Goal: Navigation & Orientation: Find specific page/section

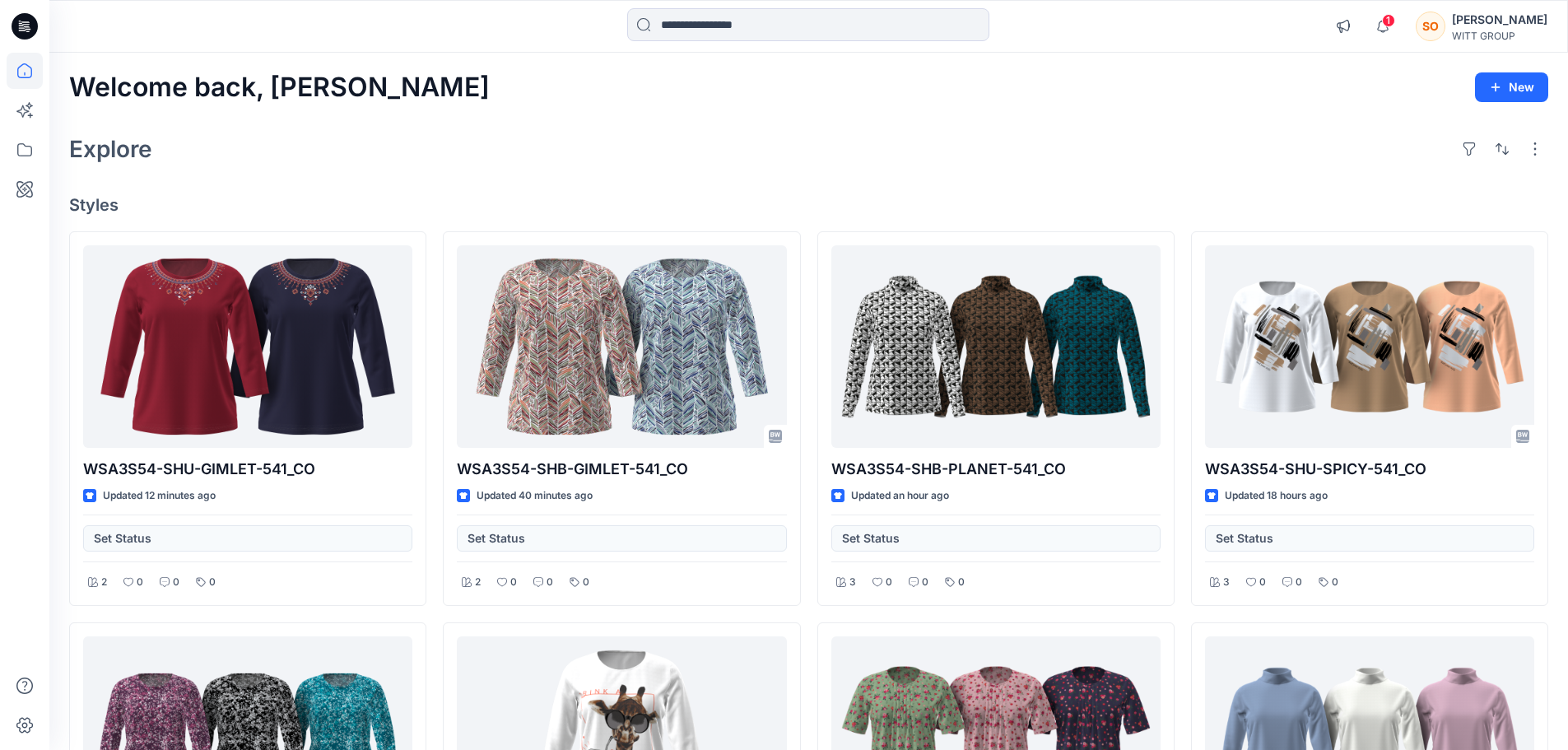
click at [747, 50] on div "1 Notifications [PERSON_NAME] shared WSA3S54-SHB-GIMLET-541_CO in GJZ Saison 15…" at bounding box center [809, 27] width 1519 height 53
click at [741, 27] on input at bounding box center [808, 25] width 363 height 33
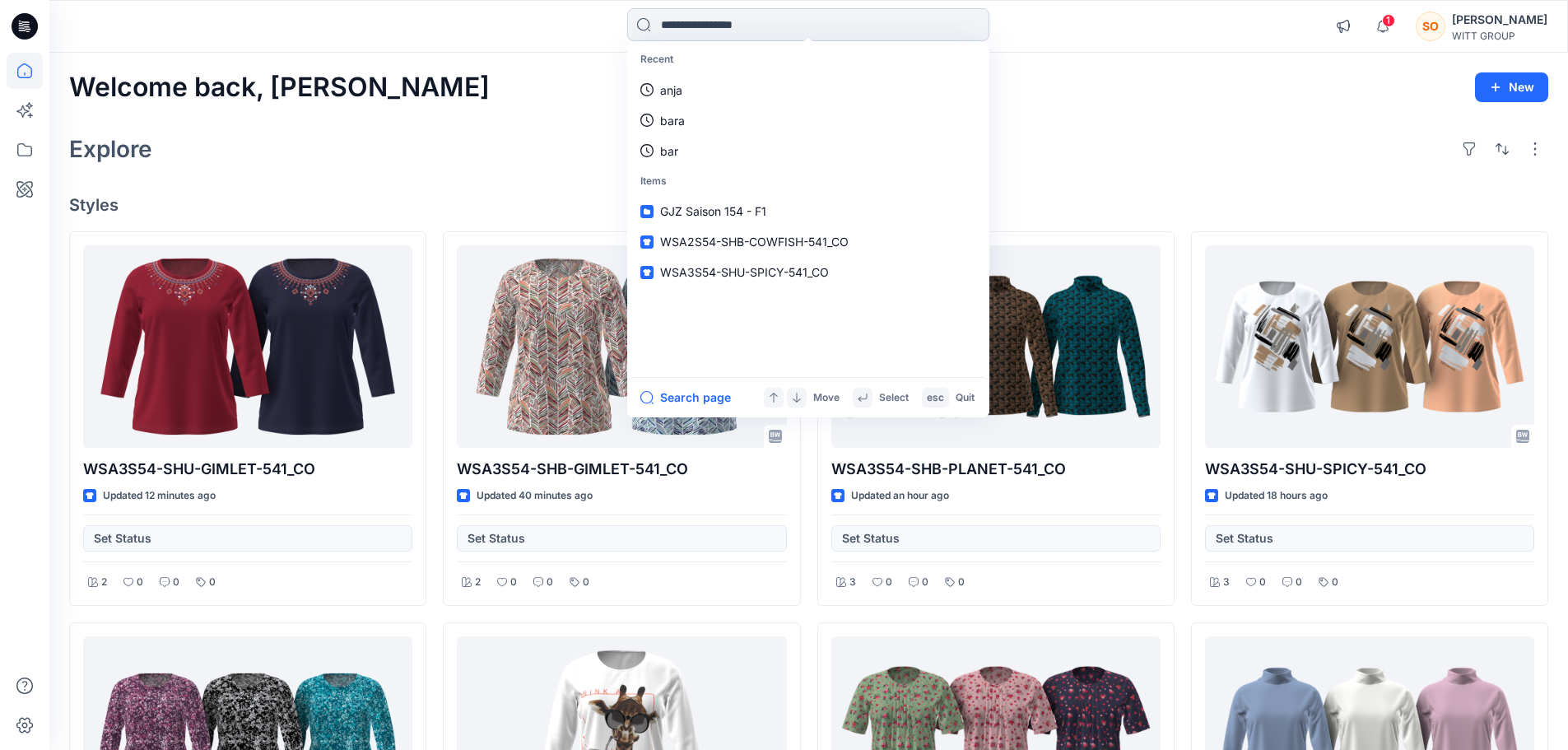
type input "*"
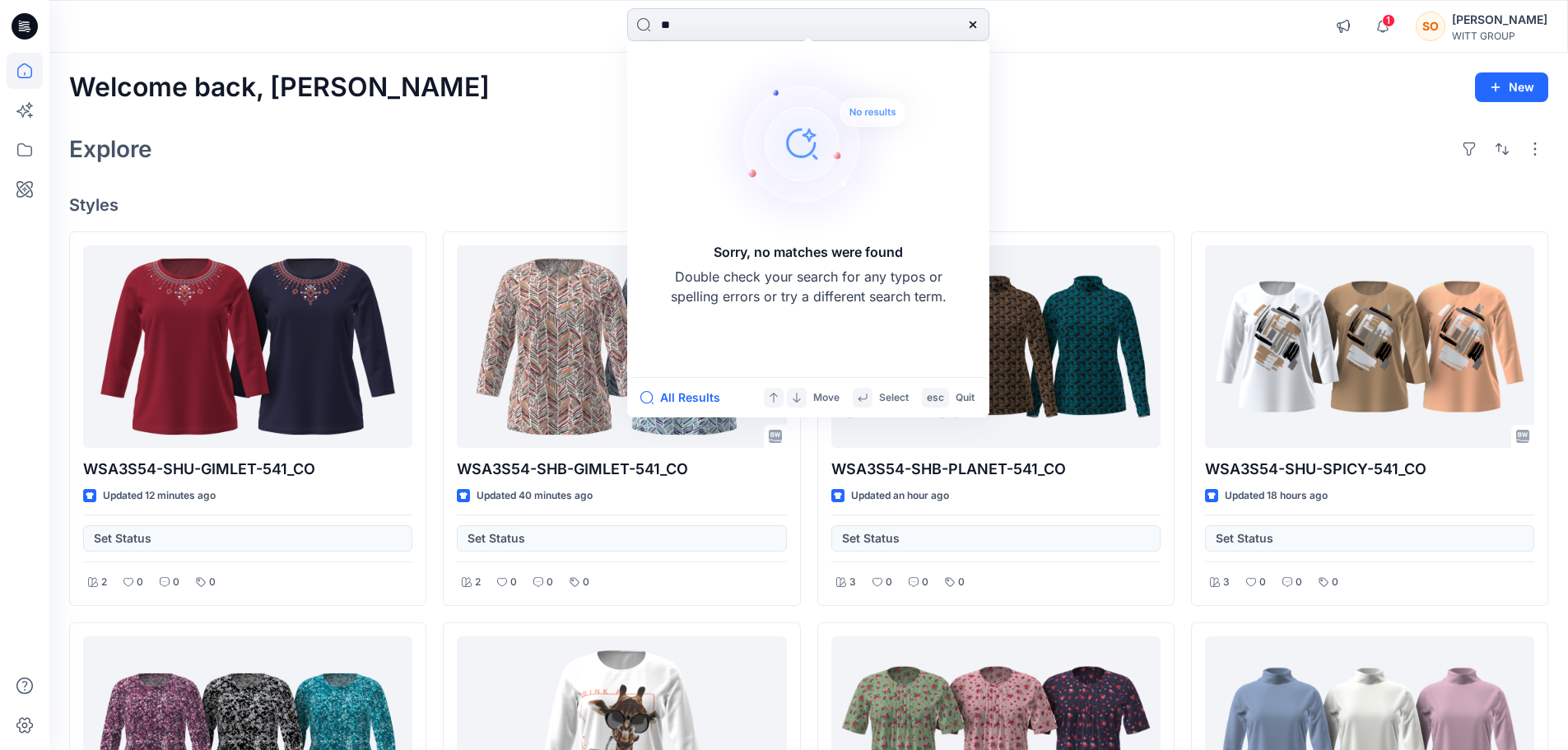
type input "*"
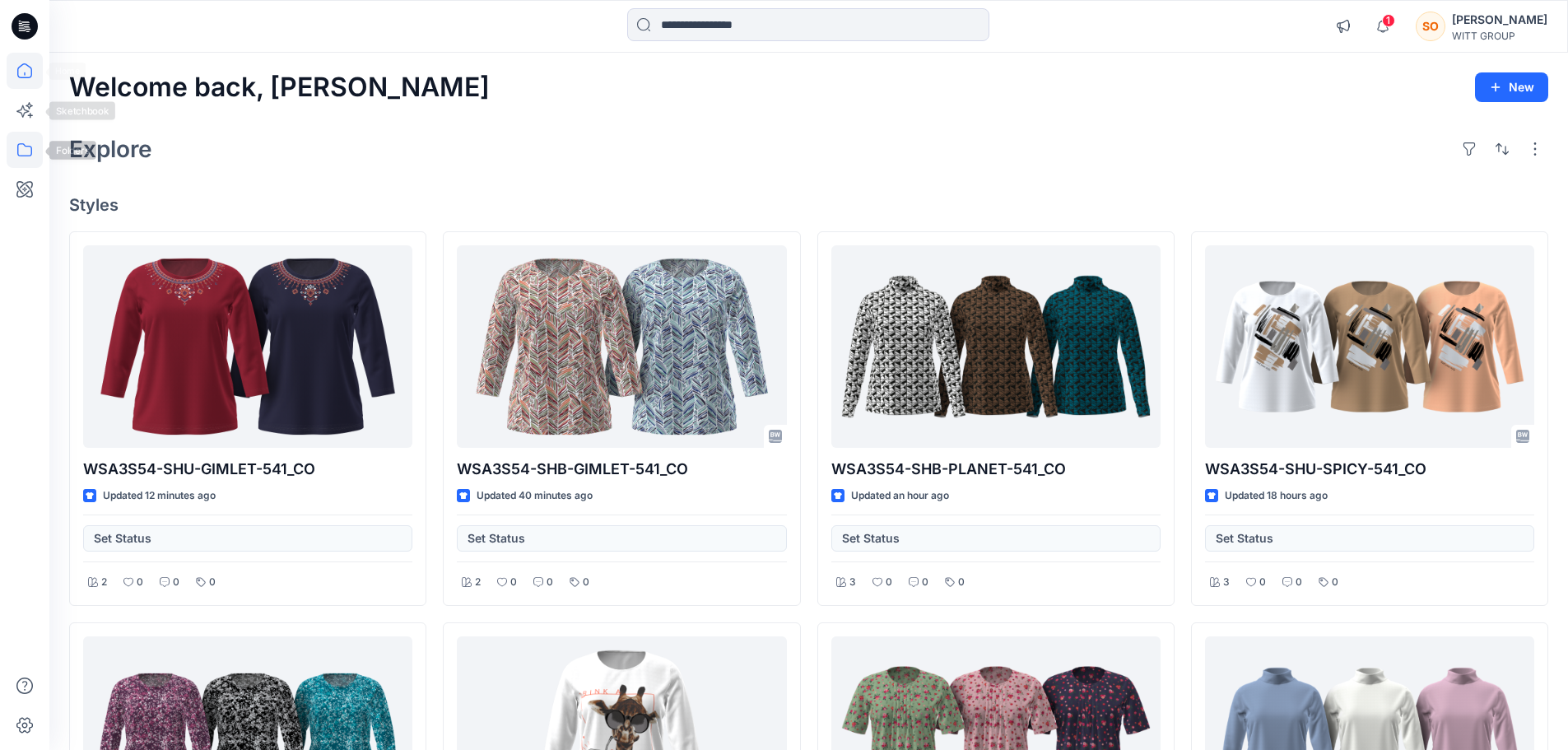
click at [28, 149] on icon at bounding box center [25, 150] width 36 height 36
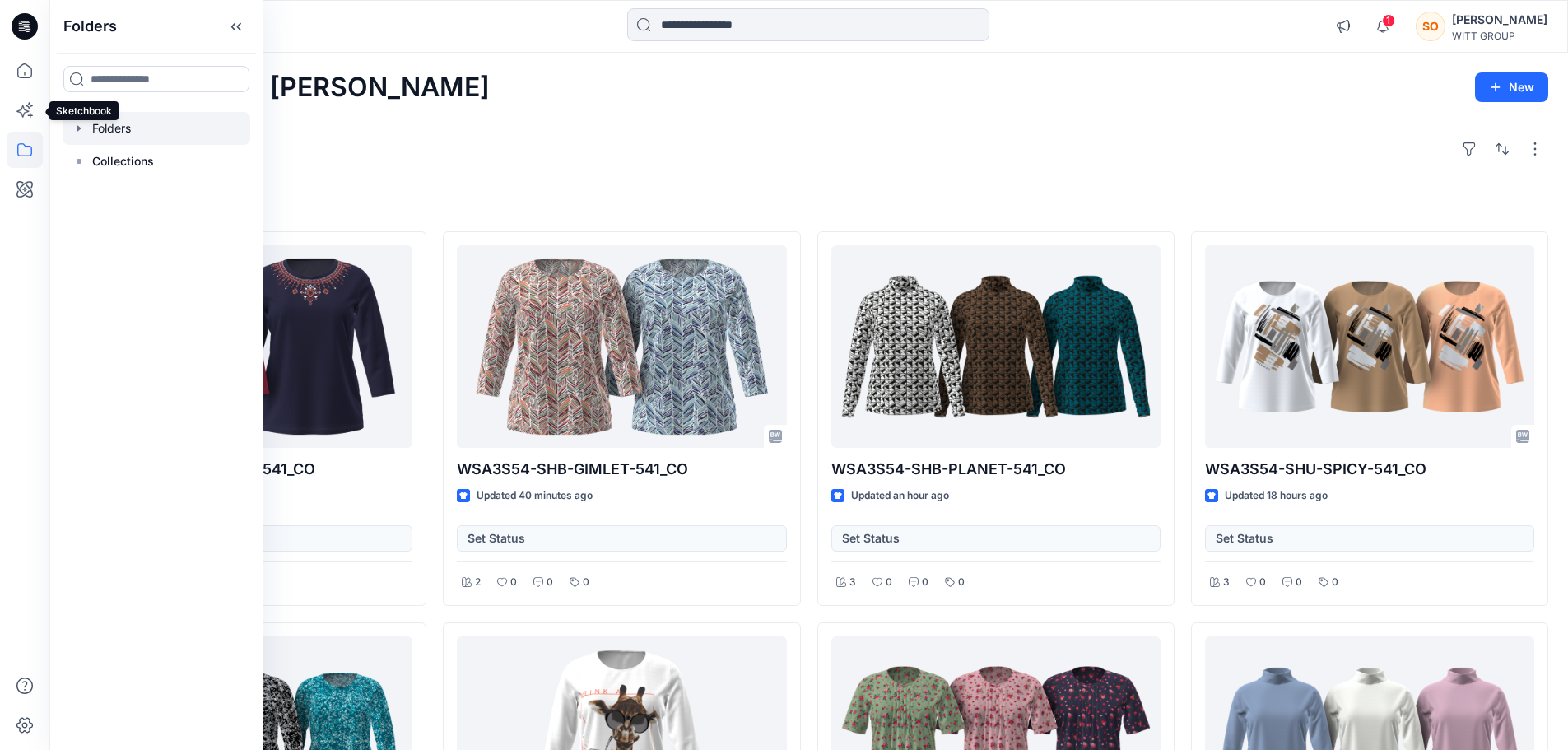
click at [101, 121] on div at bounding box center [156, 128] width 187 height 33
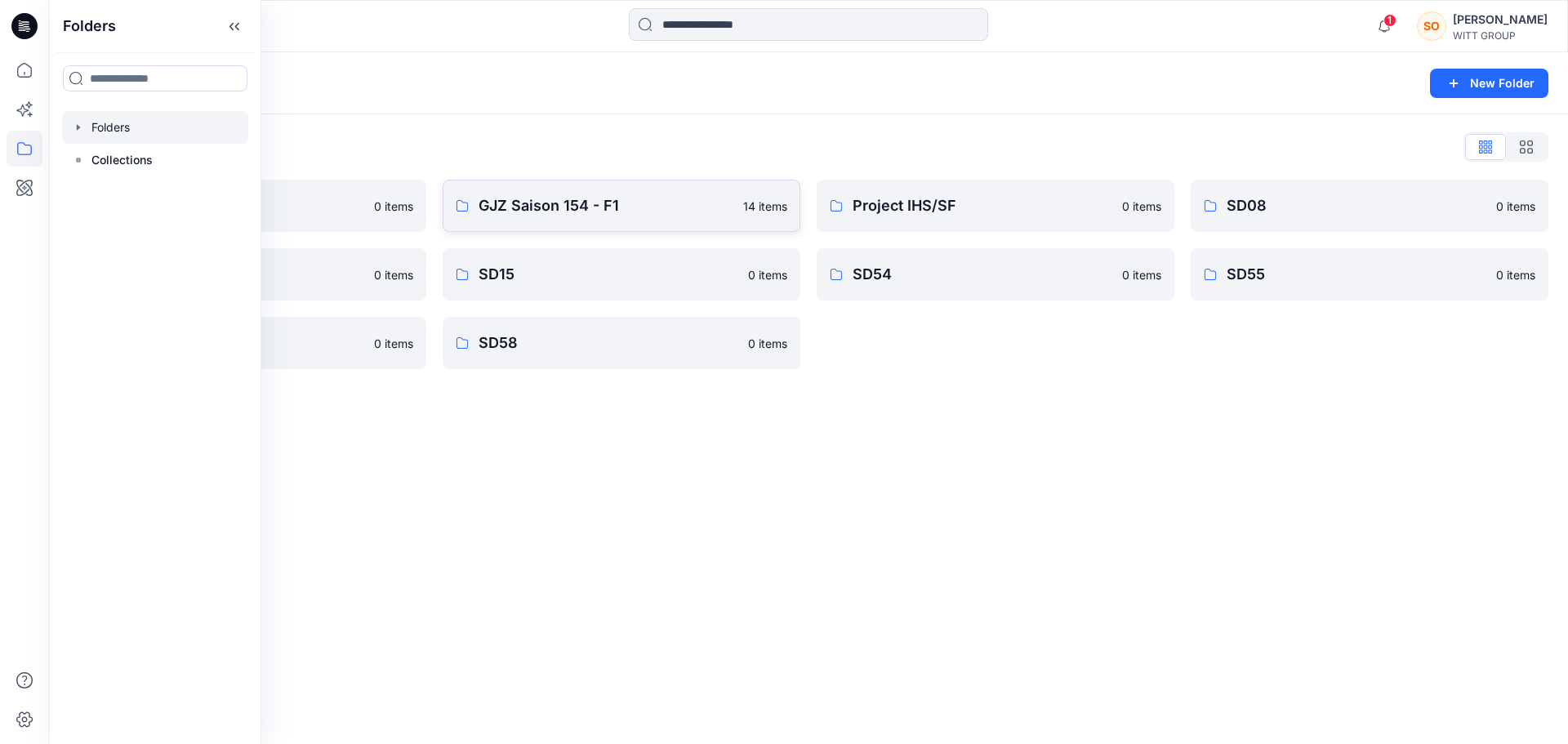
click at [630, 201] on p "GJZ Saison 154 - F1" at bounding box center [605, 206] width 255 height 23
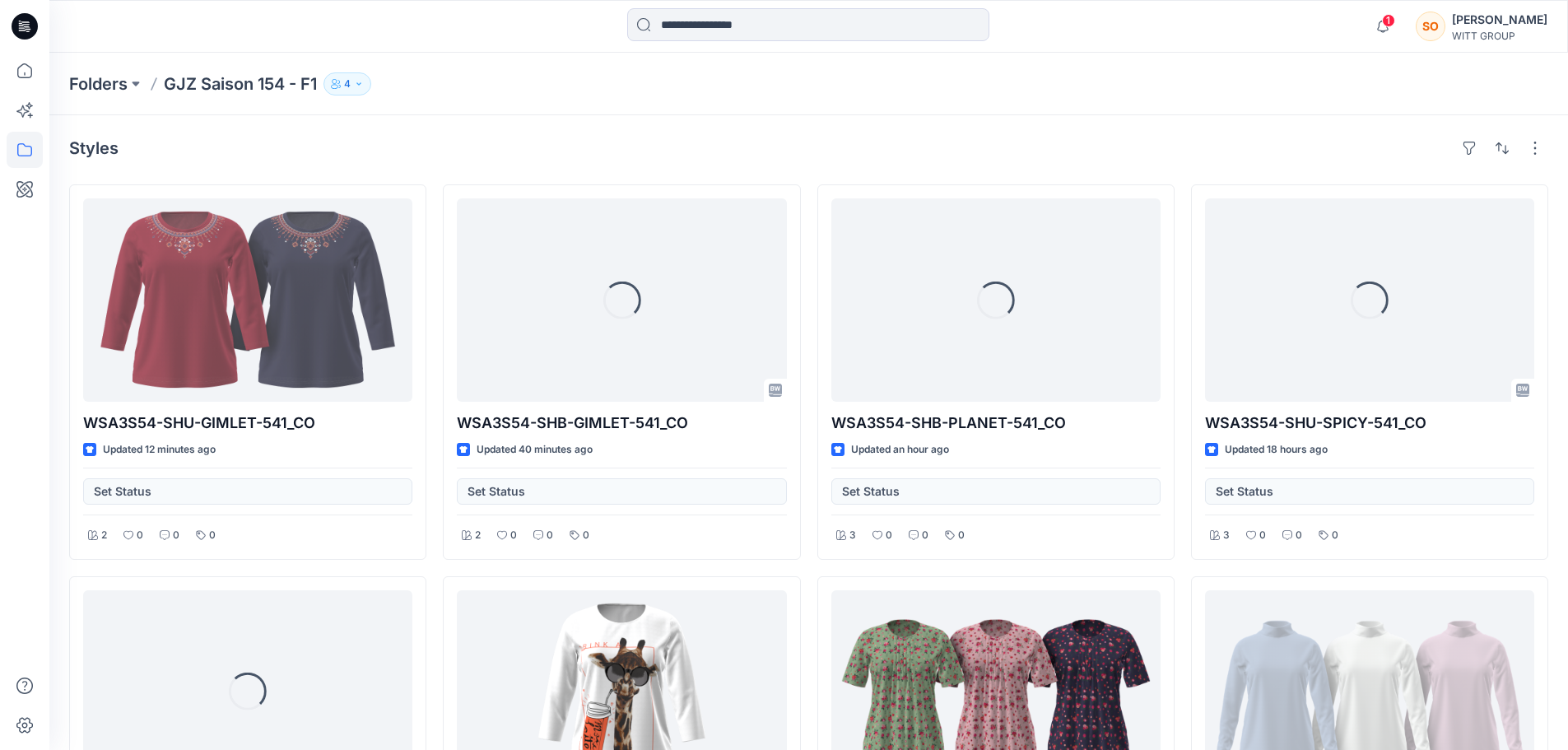
click at [357, 90] on button "4" at bounding box center [347, 84] width 47 height 23
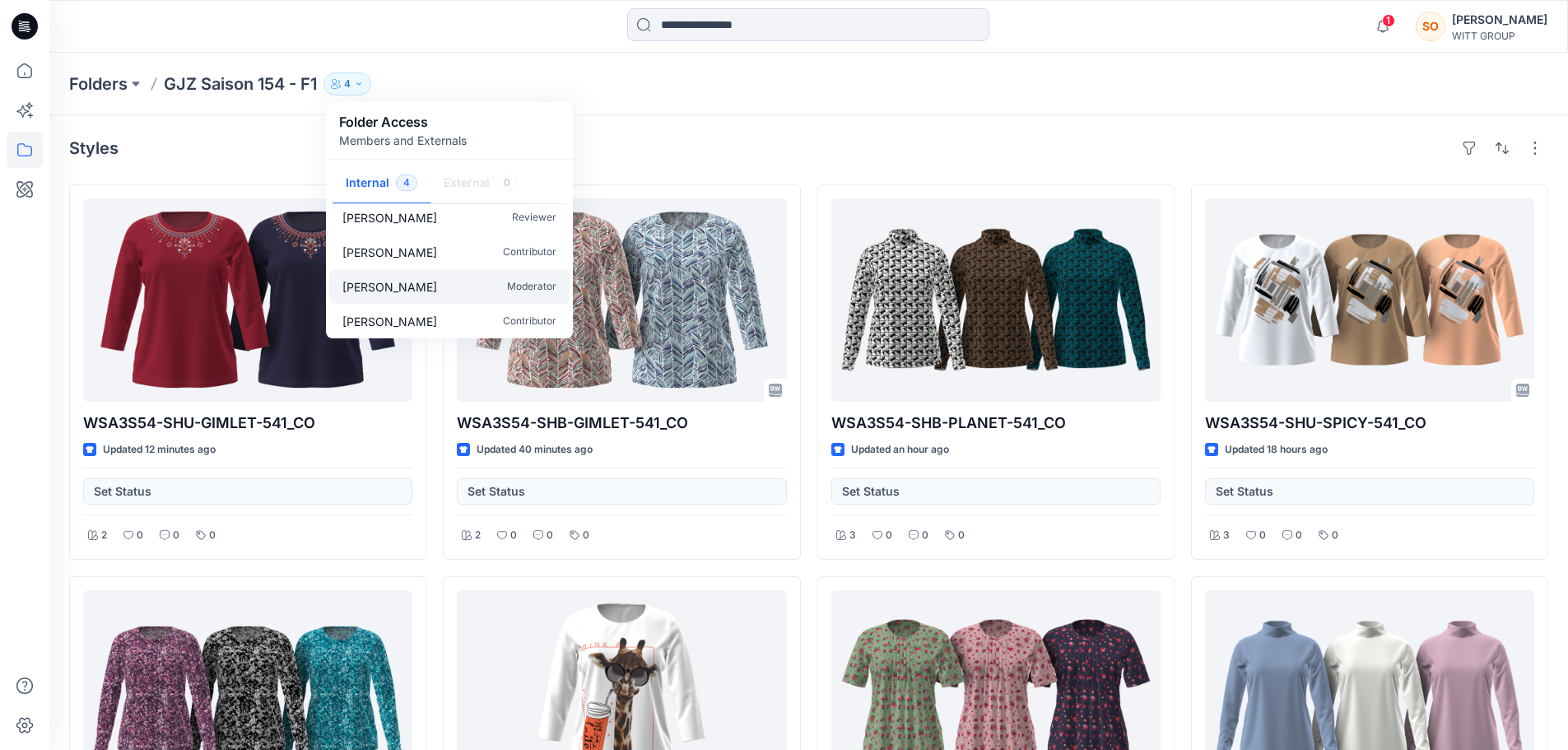
scroll to position [15, 0]
click at [710, 104] on div "Folders GJZ Saison 154 - F1 4 Folder Access Members and Externals Internal 4 Ex…" at bounding box center [809, 84] width 1519 height 62
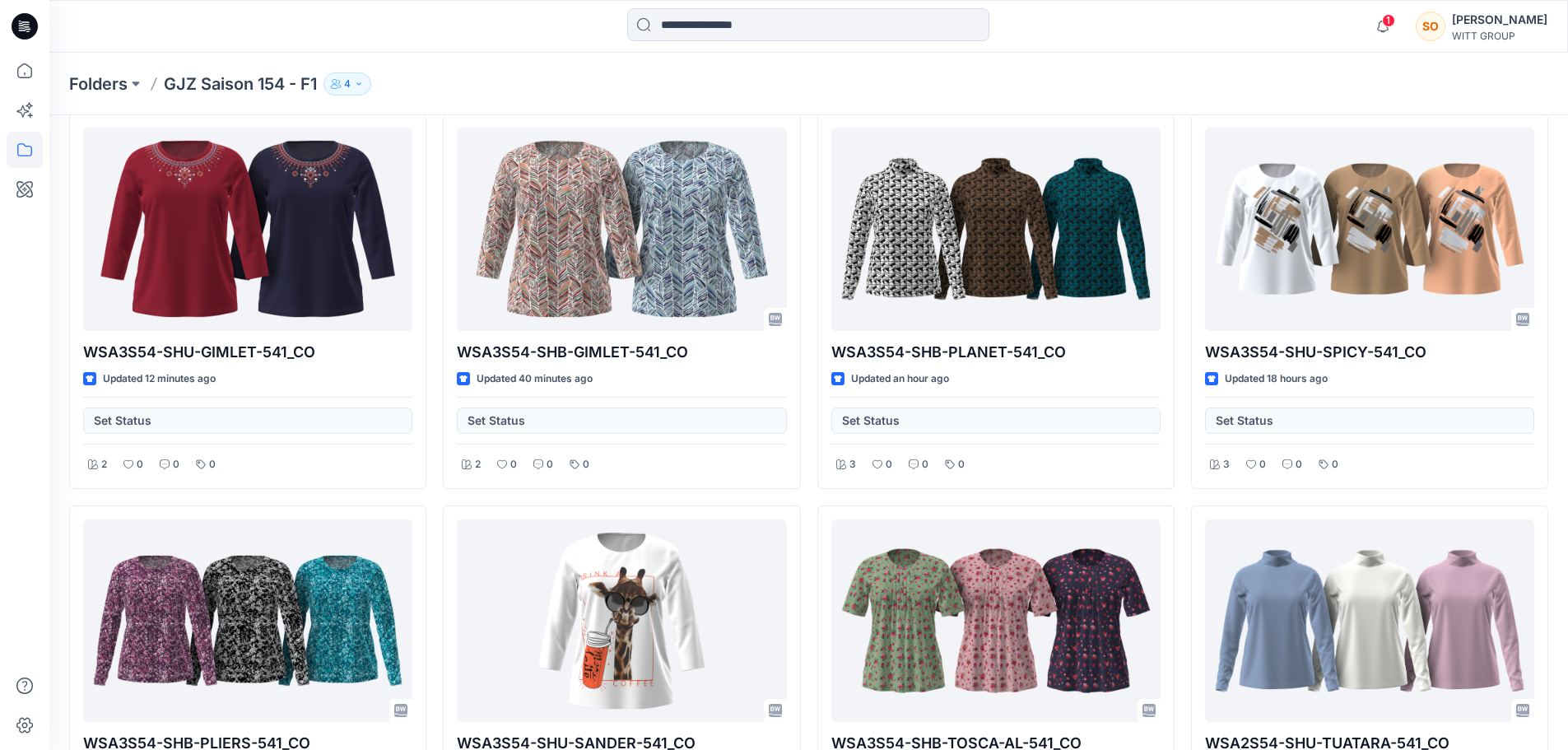
scroll to position [0, 0]
